Goal: Information Seeking & Learning: Learn about a topic

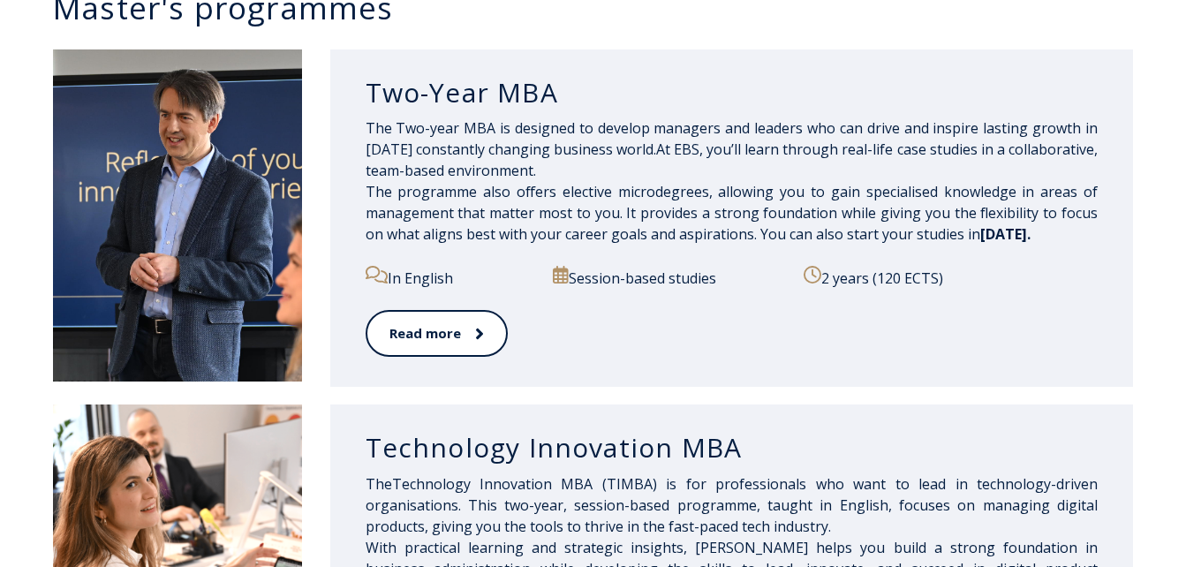
scroll to position [910, 0]
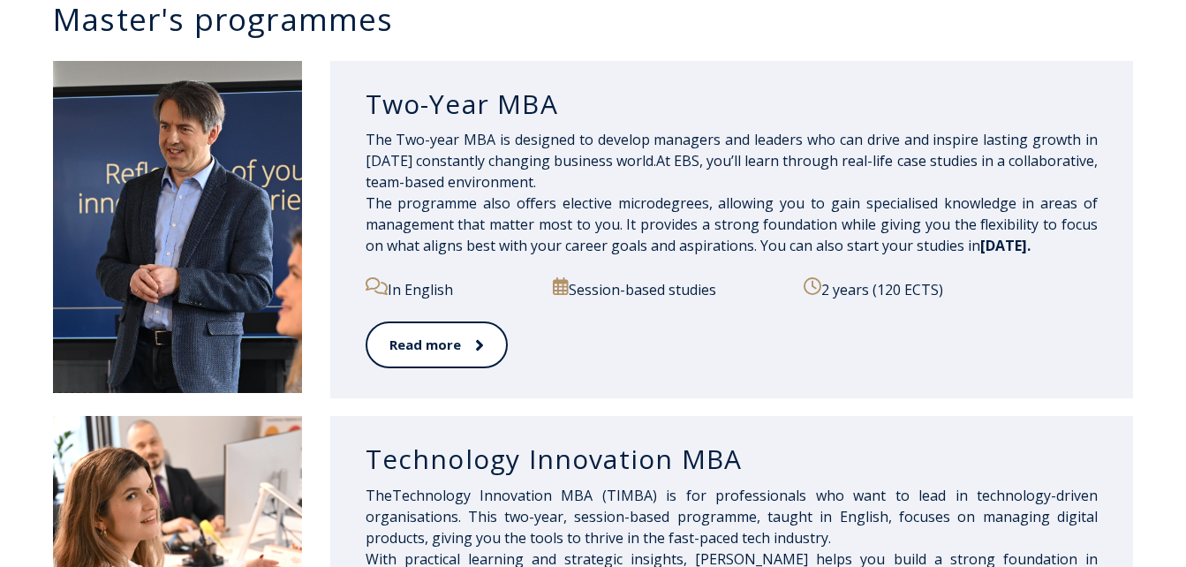
click at [529, 200] on span "The Two-year MBA is designed to develop managers and leaders who can drive and …" at bounding box center [732, 192] width 732 height 125
click at [405, 358] on link "Read more" at bounding box center [436, 345] width 140 height 49
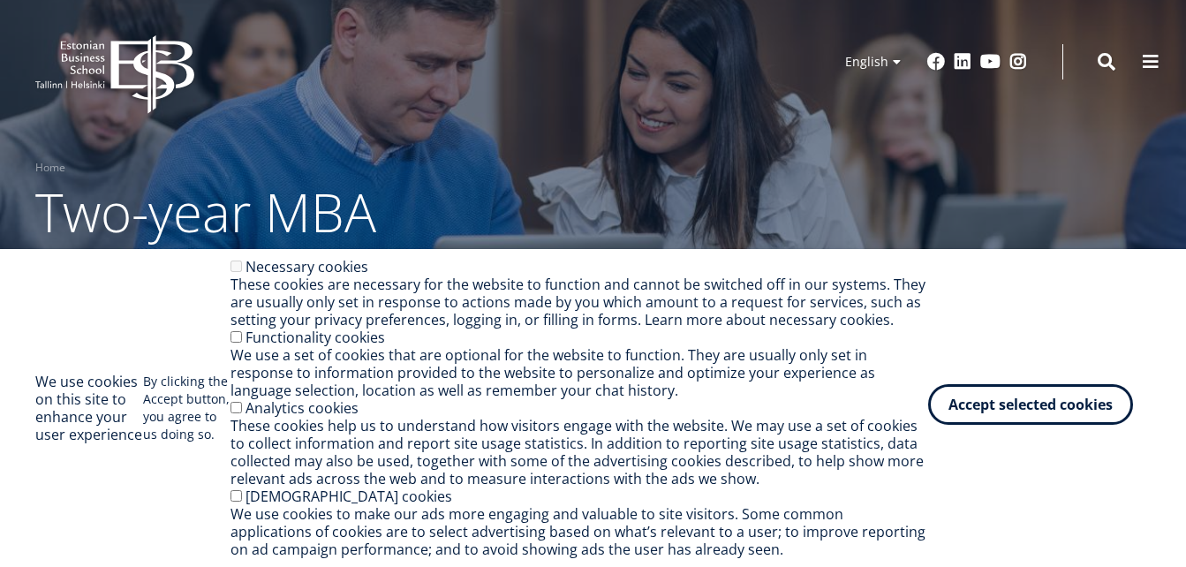
click at [962, 401] on button "Accept selected cookies" at bounding box center [1030, 404] width 205 height 41
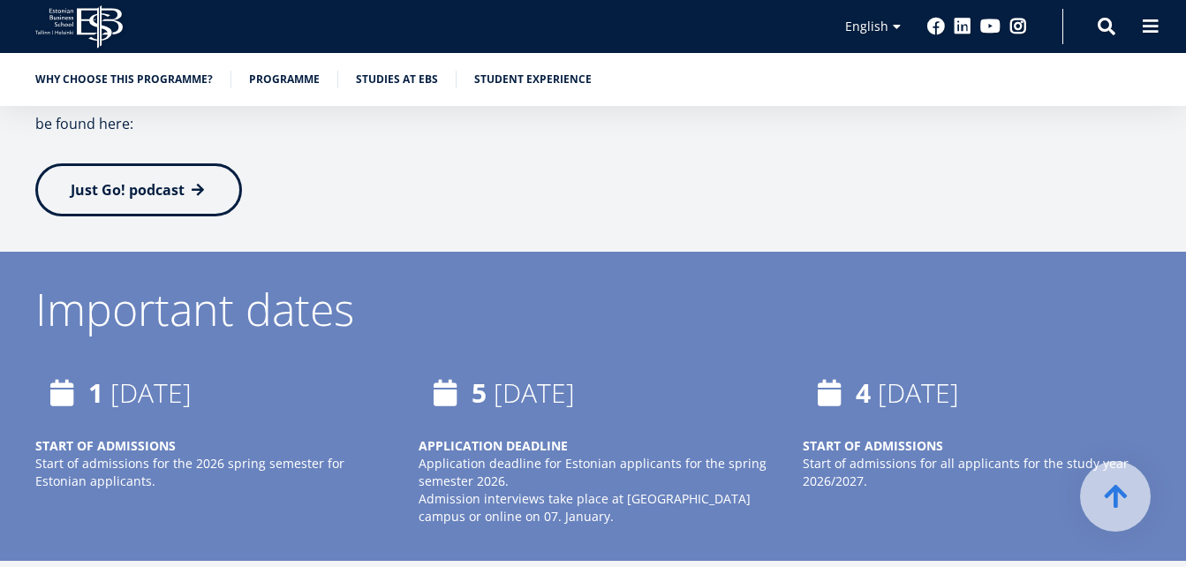
scroll to position [3984, 0]
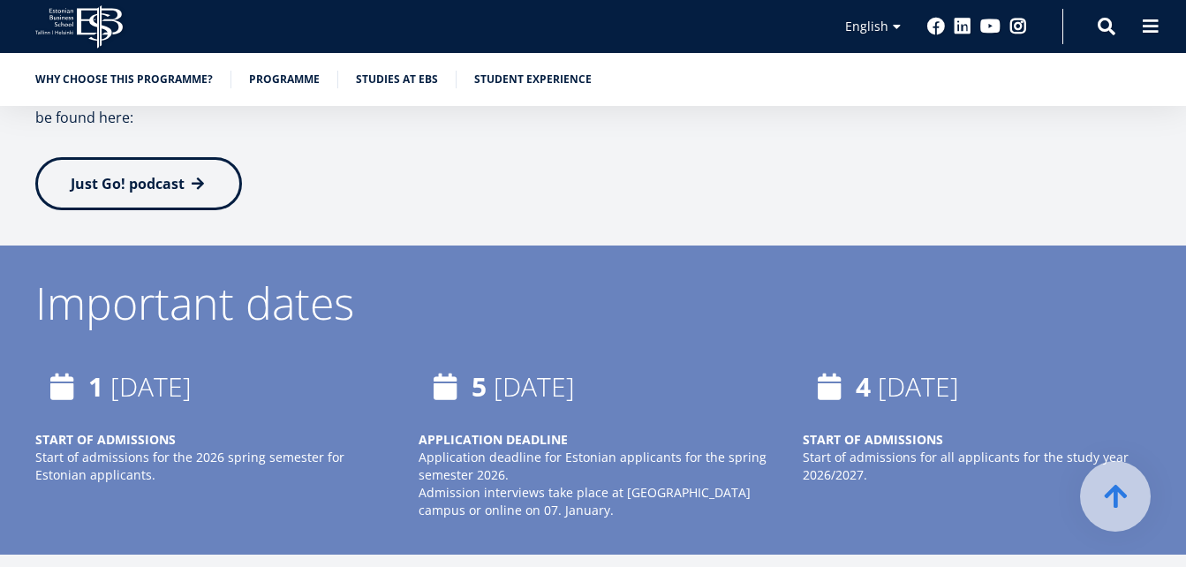
click at [839, 449] on icon "Start of admissions for all applicants for the study year 2026/2027." at bounding box center [966, 466] width 326 height 34
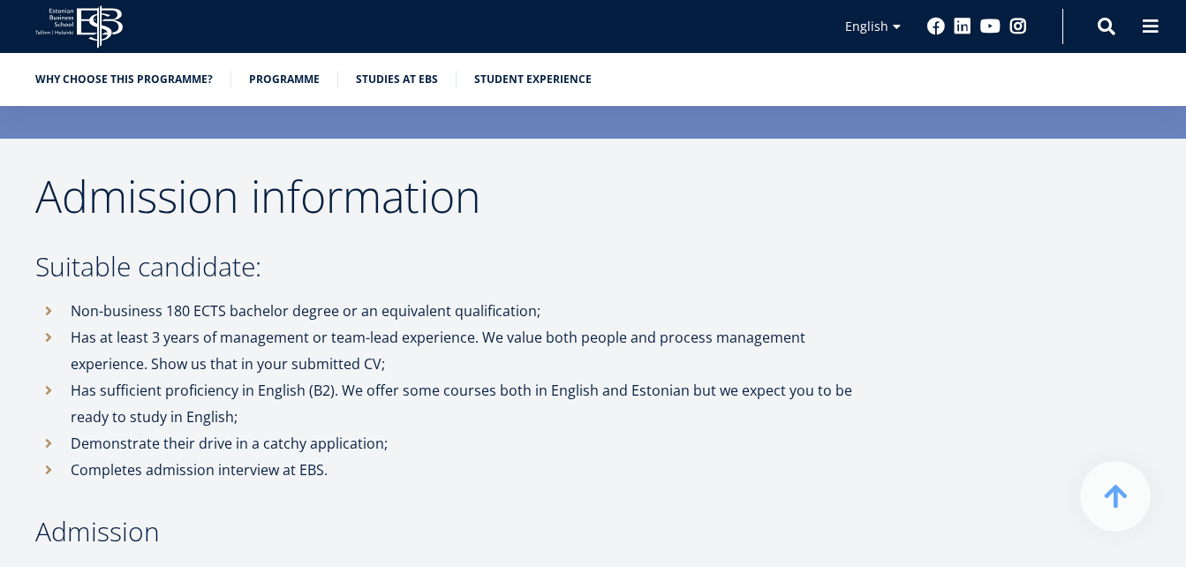
click at [115, 562] on p "More information about admission requirements and a detailed explanation of the…" at bounding box center [454, 575] width 839 height 26
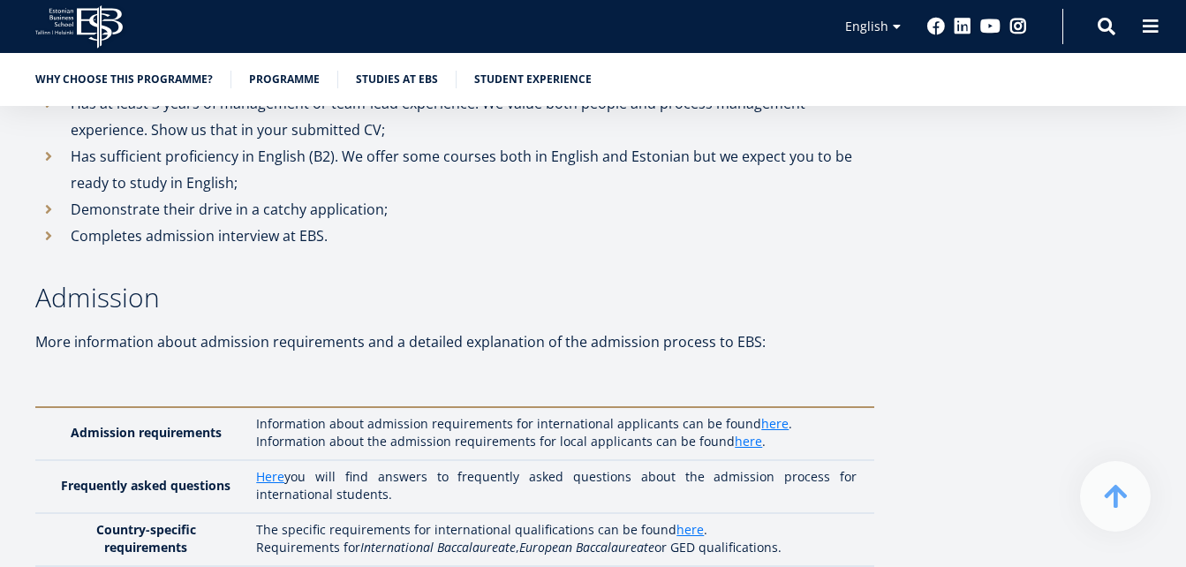
scroll to position [4635, 0]
click at [771, 414] on link "here" at bounding box center [774, 423] width 27 height 18
